Goal: Check status: Check status

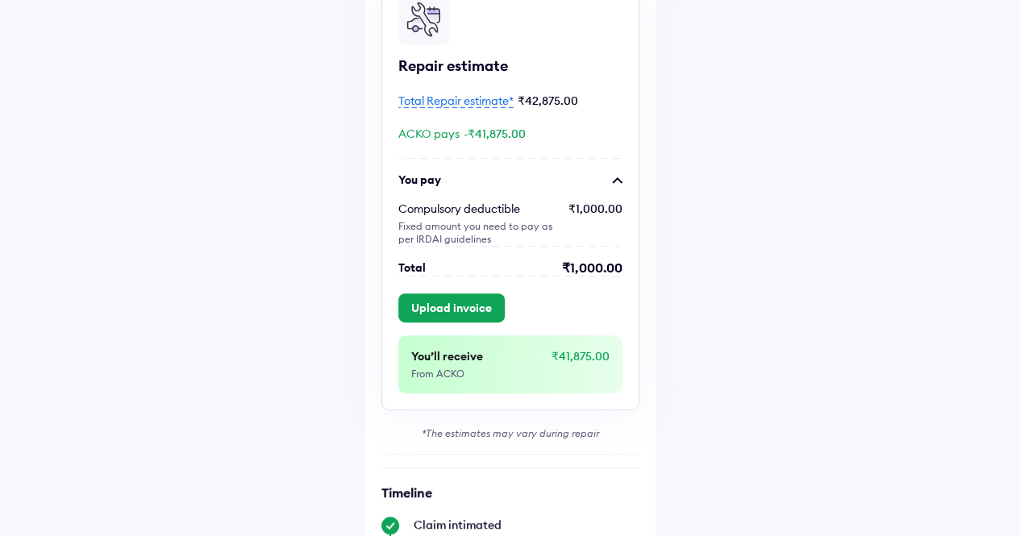
scroll to position [161, 0]
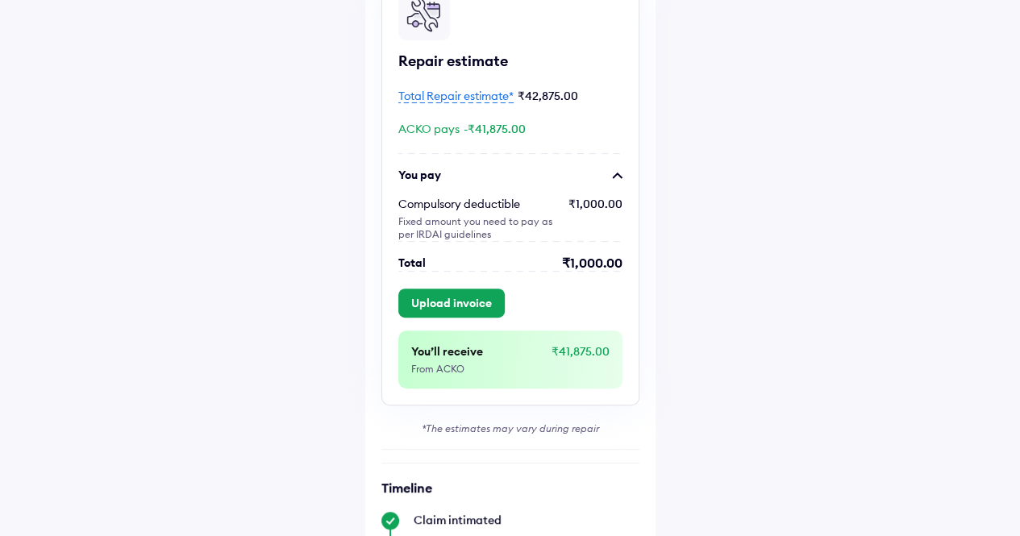
click at [474, 96] on span "Total Repair estimate*" at bounding box center [455, 96] width 115 height 15
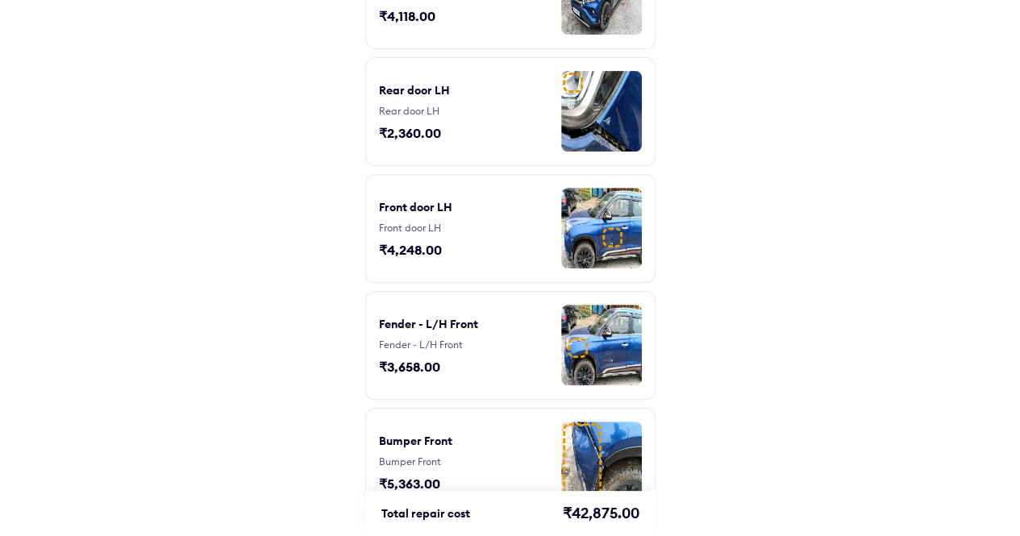
scroll to position [322, 0]
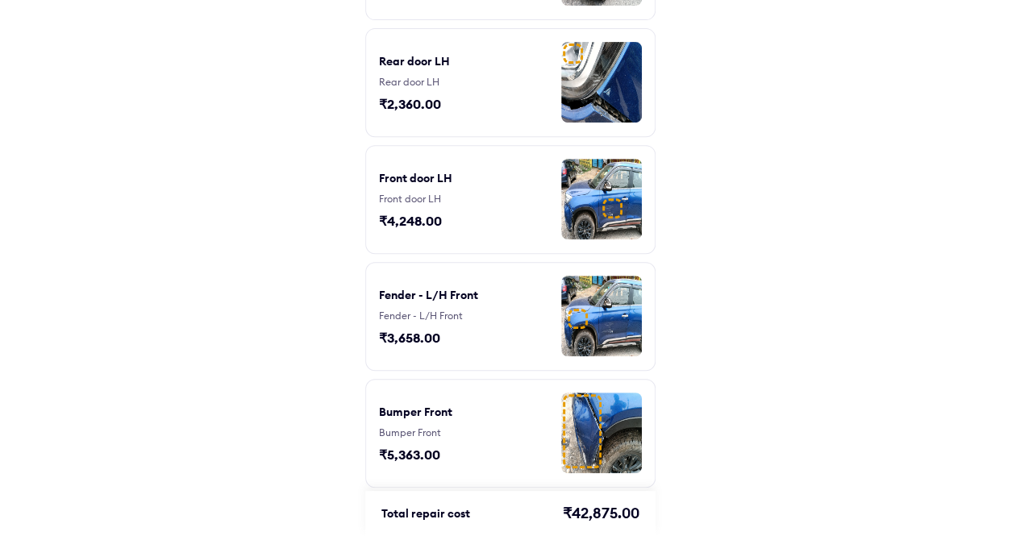
click at [411, 330] on div "₹3,658.00" at bounding box center [419, 338] width 81 height 18
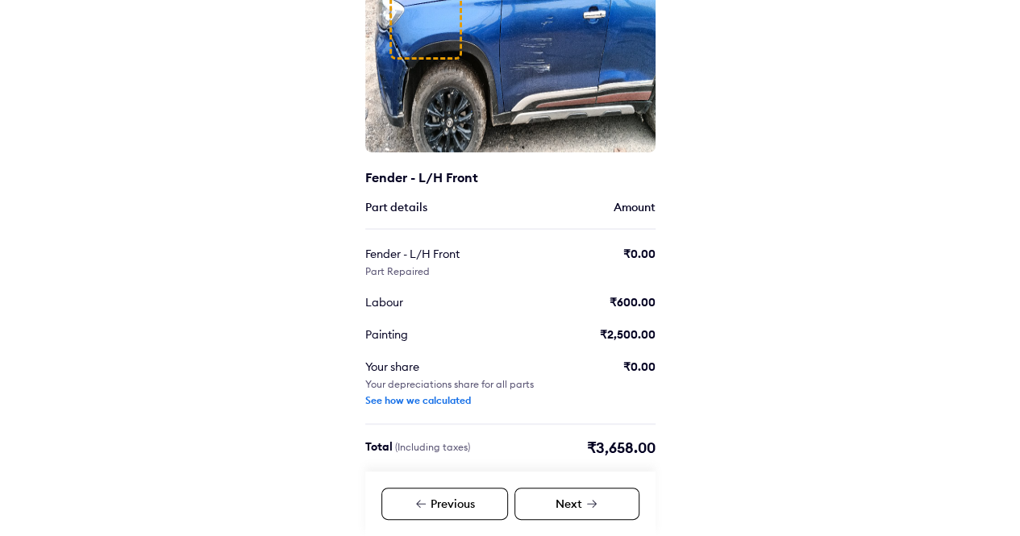
click at [536, 501] on div "Next" at bounding box center [576, 504] width 125 height 32
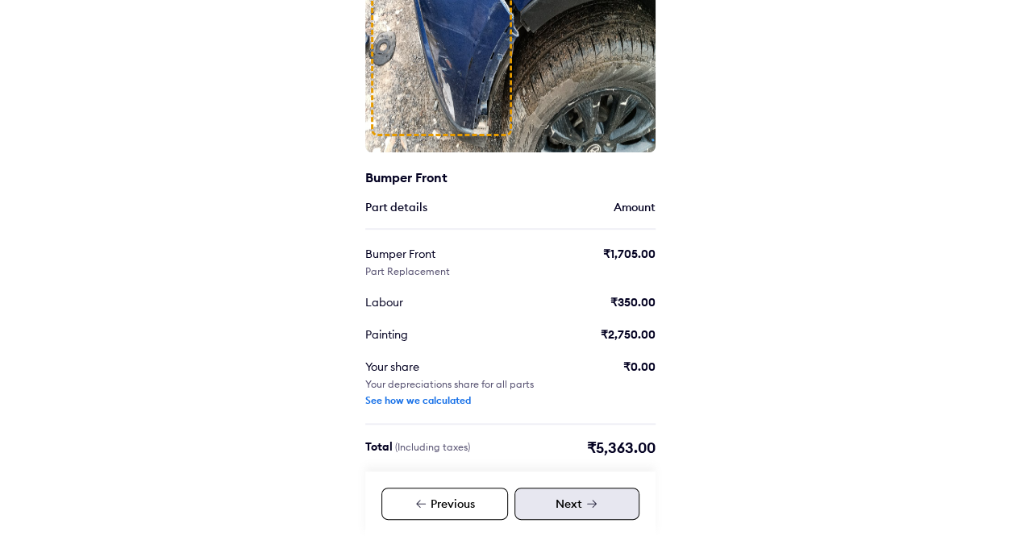
click at [536, 501] on div "Next" at bounding box center [576, 504] width 125 height 32
click at [435, 502] on div "Previous" at bounding box center [444, 504] width 127 height 32
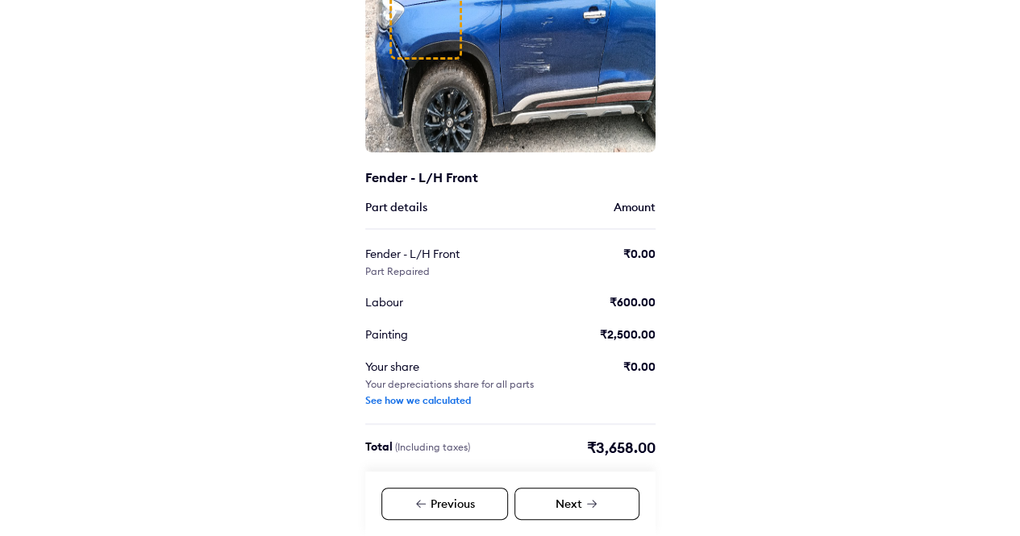
click at [434, 503] on div "Previous" at bounding box center [444, 504] width 127 height 32
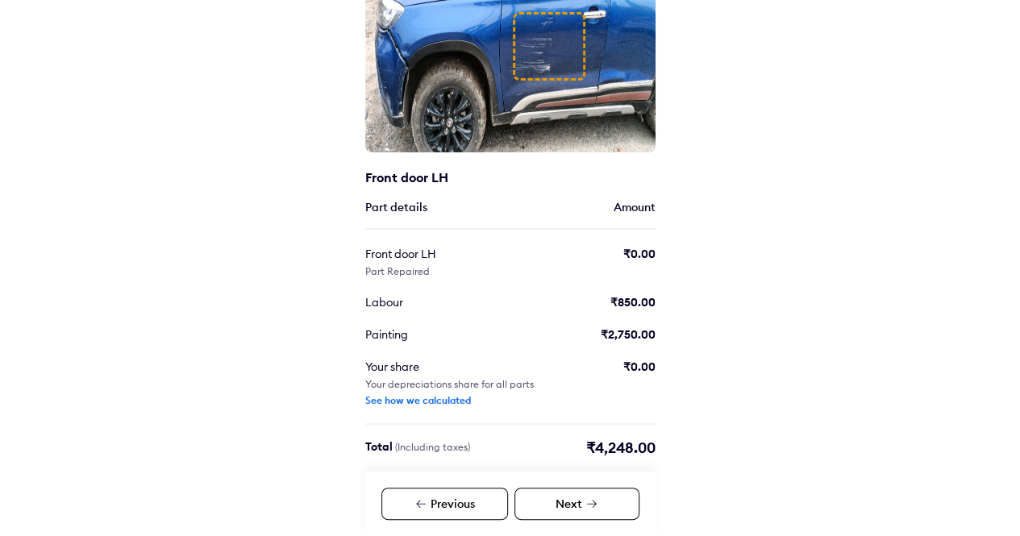
click at [434, 503] on div "Previous" at bounding box center [444, 504] width 127 height 32
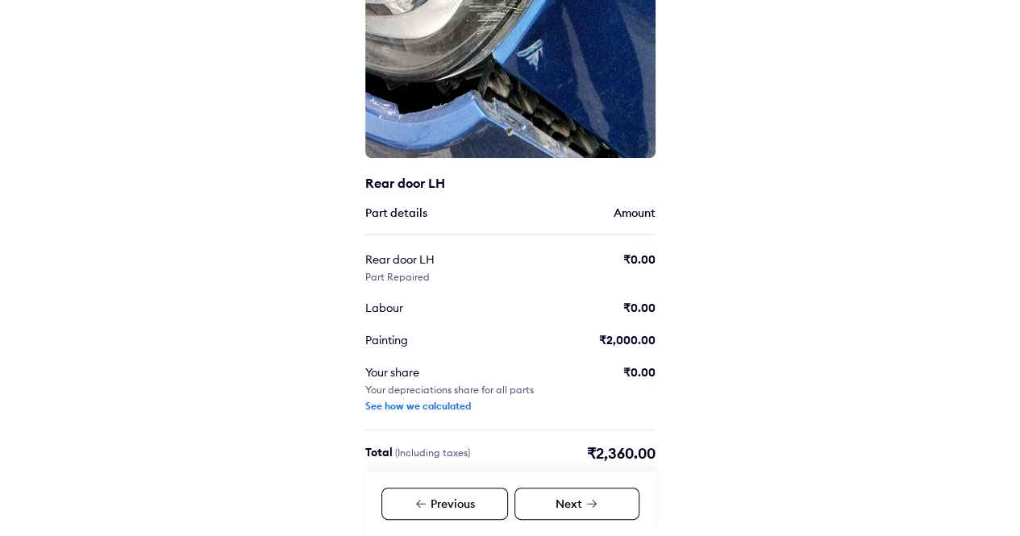
scroll to position [233, 0]
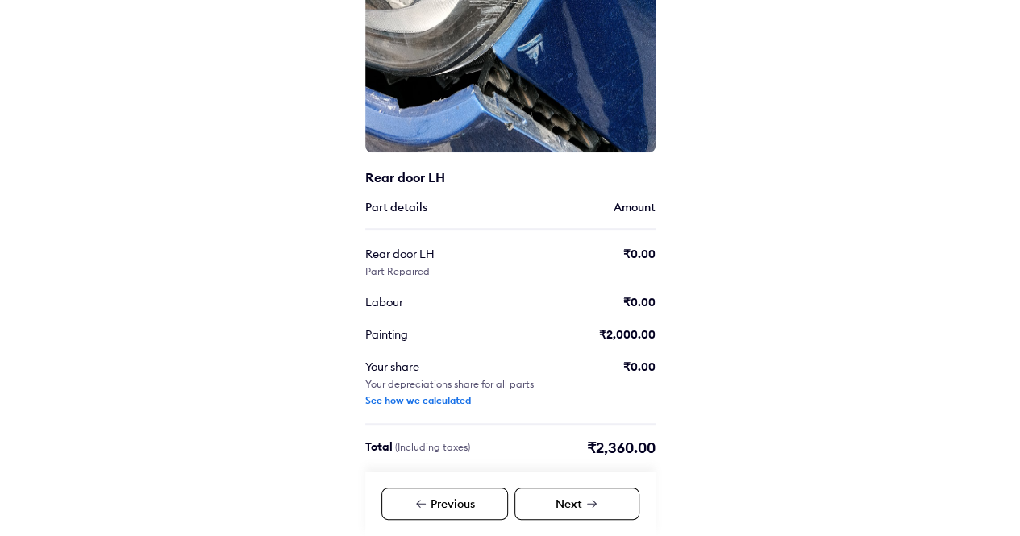
click at [451, 509] on div "Previous" at bounding box center [444, 504] width 127 height 32
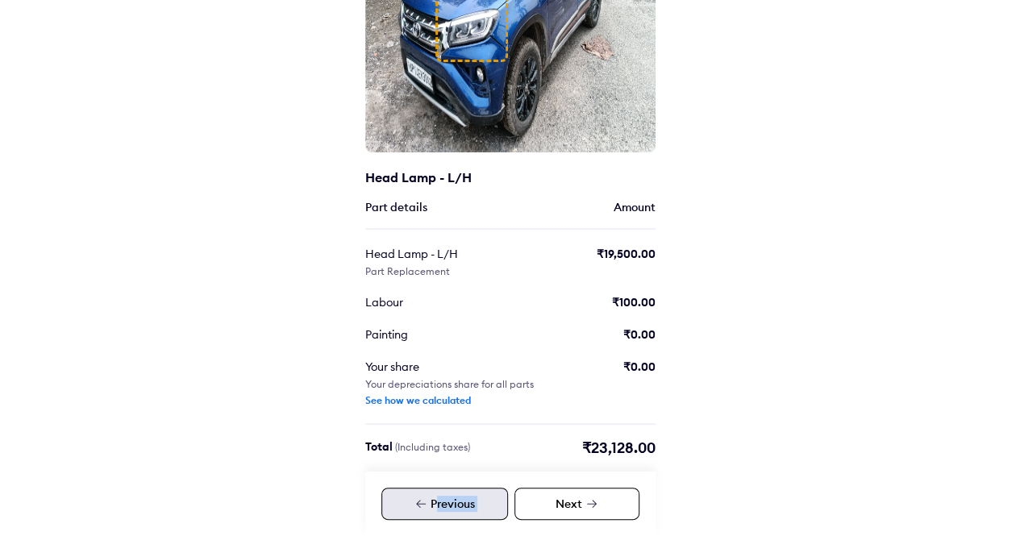
click at [451, 509] on div "Previous" at bounding box center [444, 504] width 127 height 32
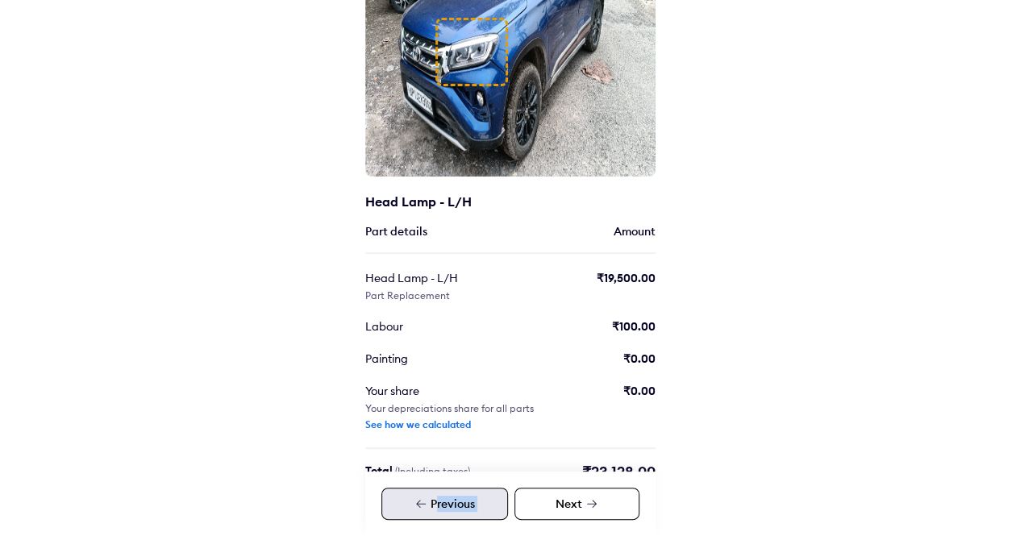
scroll to position [233, 0]
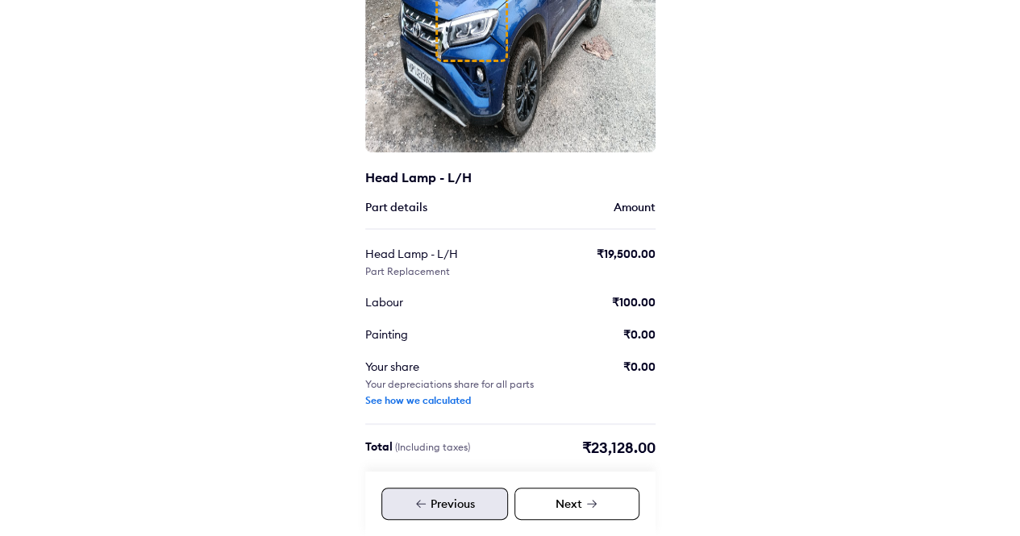
click at [222, 395] on div "Help Damage details 1/6 Head Lamp - L/H Part details Amount Head Lamp - L/H Par…" at bounding box center [510, 152] width 1020 height 771
click at [582, 501] on div "Next" at bounding box center [576, 504] width 125 height 32
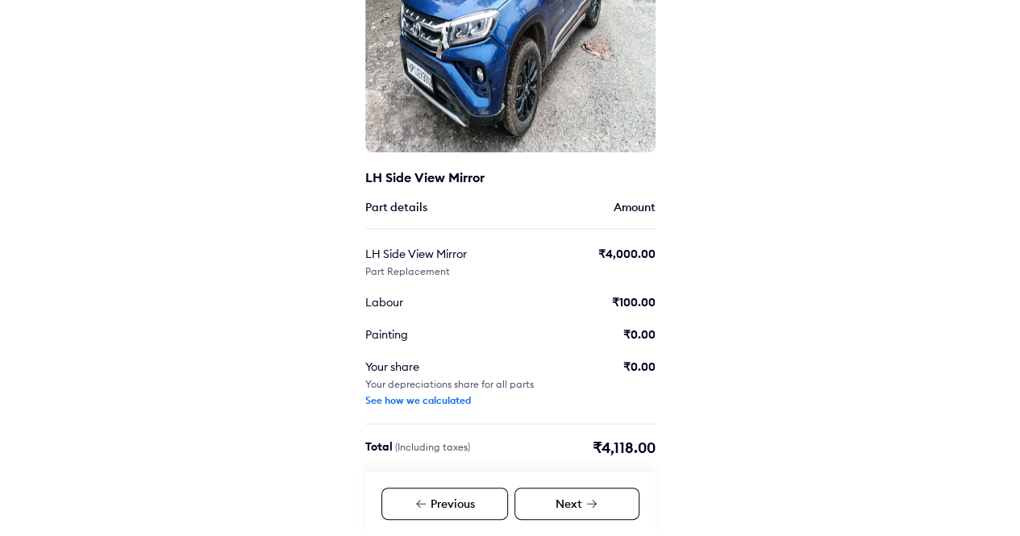
click at [582, 501] on div "Next" at bounding box center [576, 504] width 125 height 32
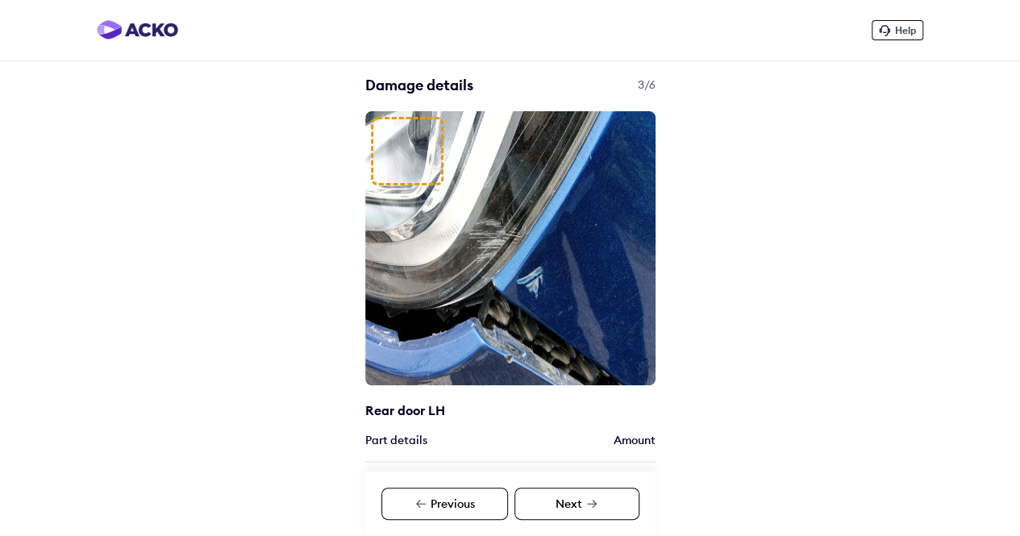
scroll to position [161, 0]
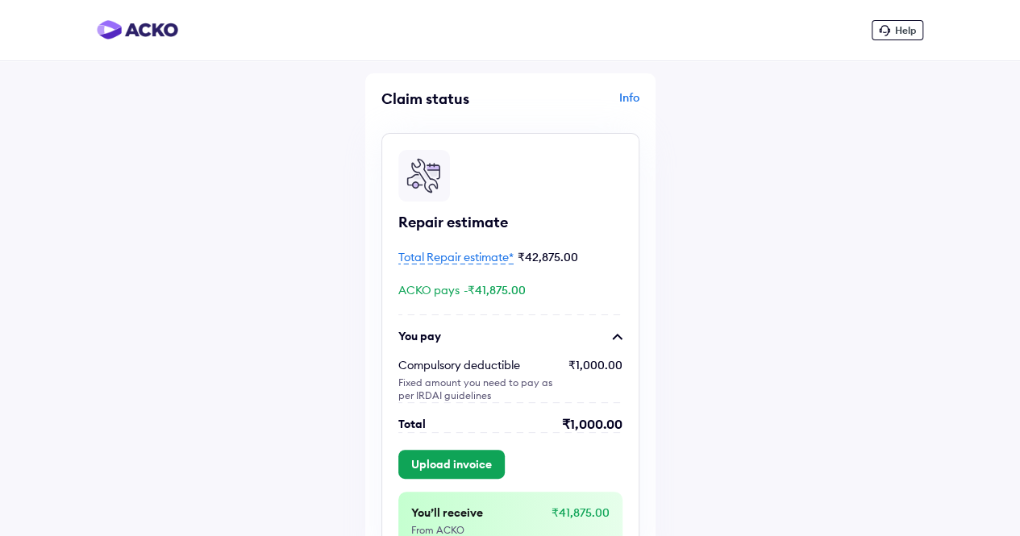
click at [629, 98] on div "Info" at bounding box center [576, 104] width 125 height 31
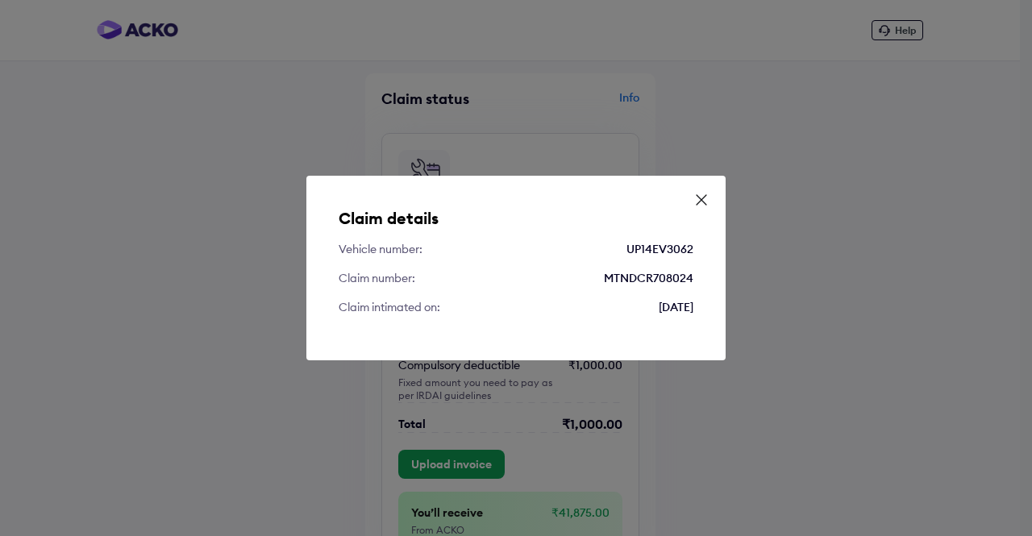
click at [700, 194] on icon at bounding box center [701, 200] width 16 height 16
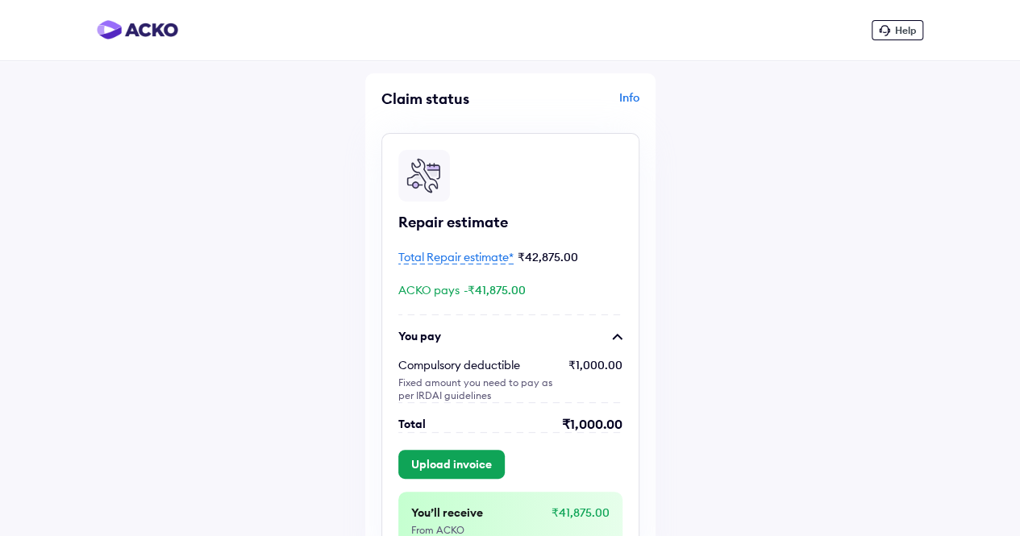
click at [474, 256] on span "Total Repair estimate*" at bounding box center [455, 257] width 115 height 15
